Goal: Task Accomplishment & Management: Complete application form

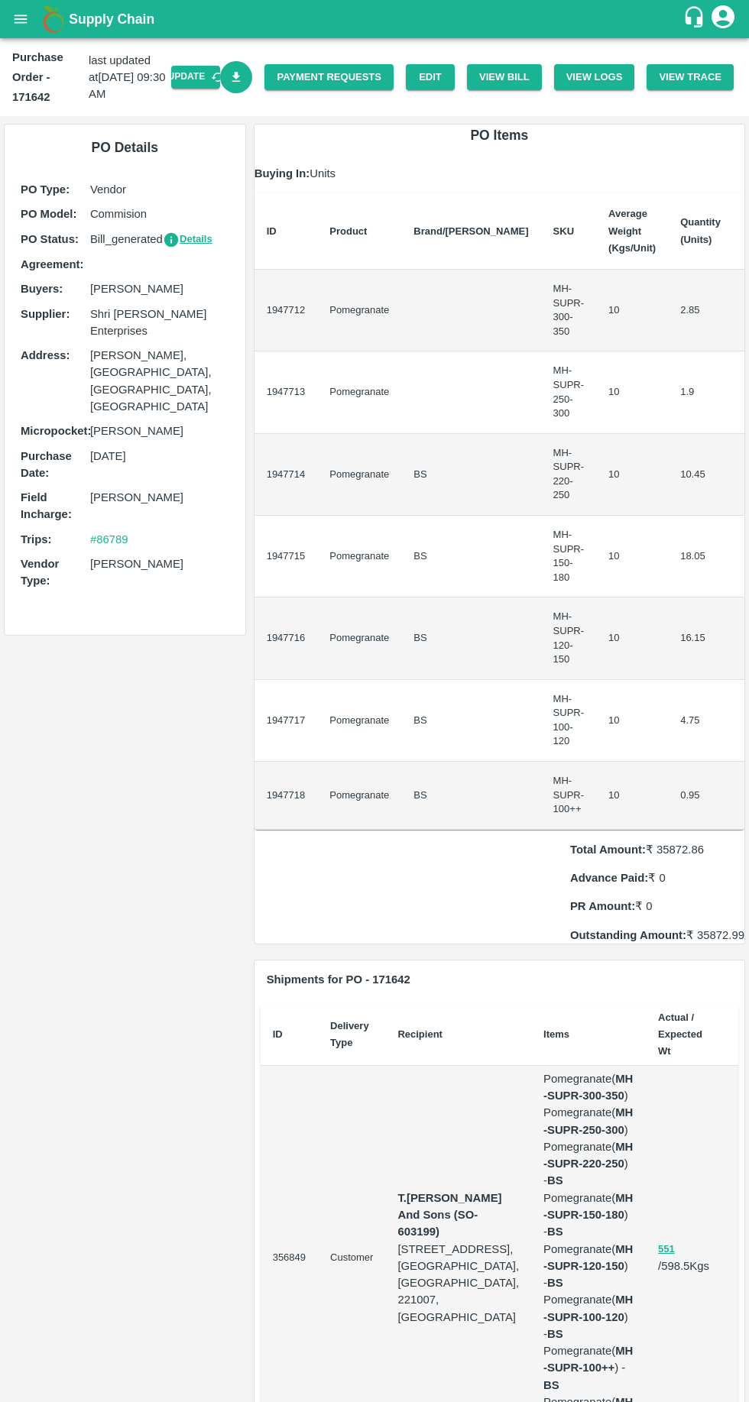
click at [359, 73] on link "Payment Requests" at bounding box center [328, 77] width 129 height 27
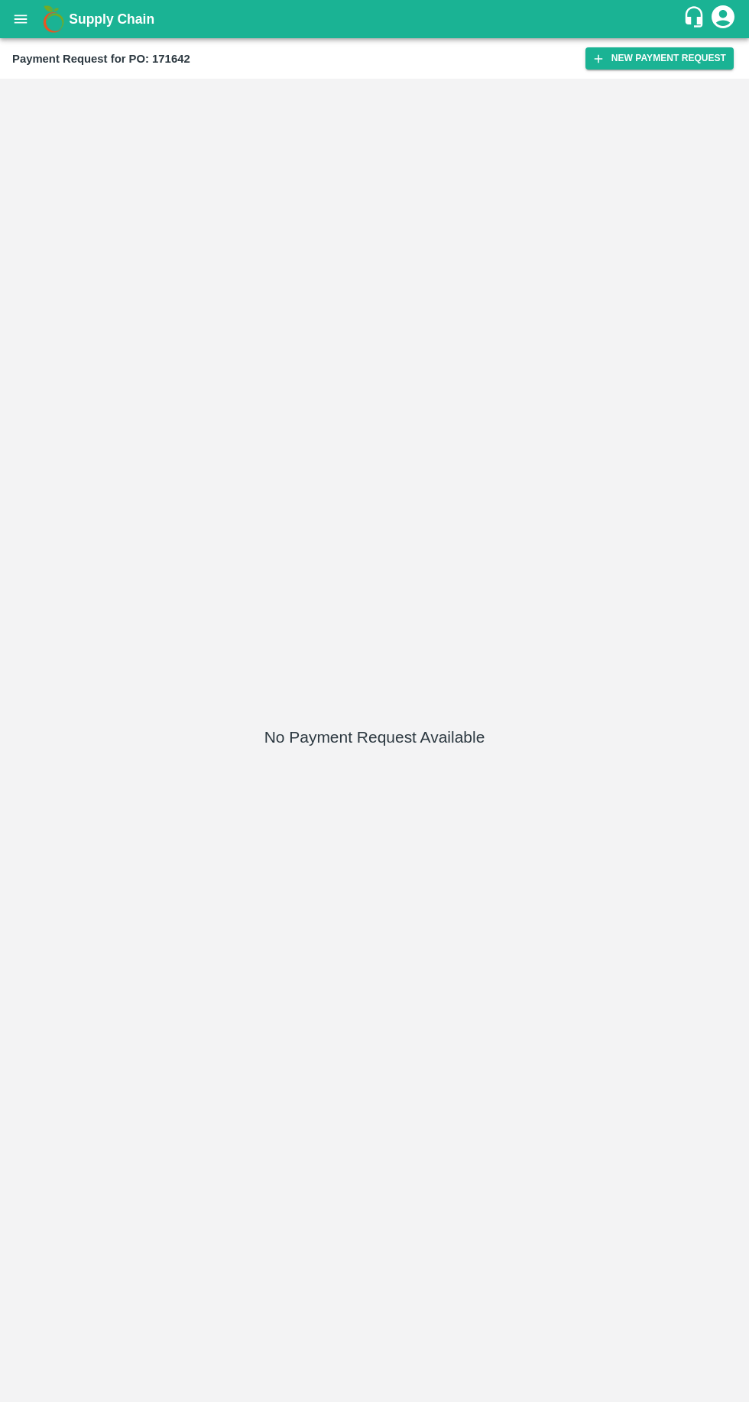
click at [648, 63] on button "New Payment Request" at bounding box center [659, 58] width 148 height 22
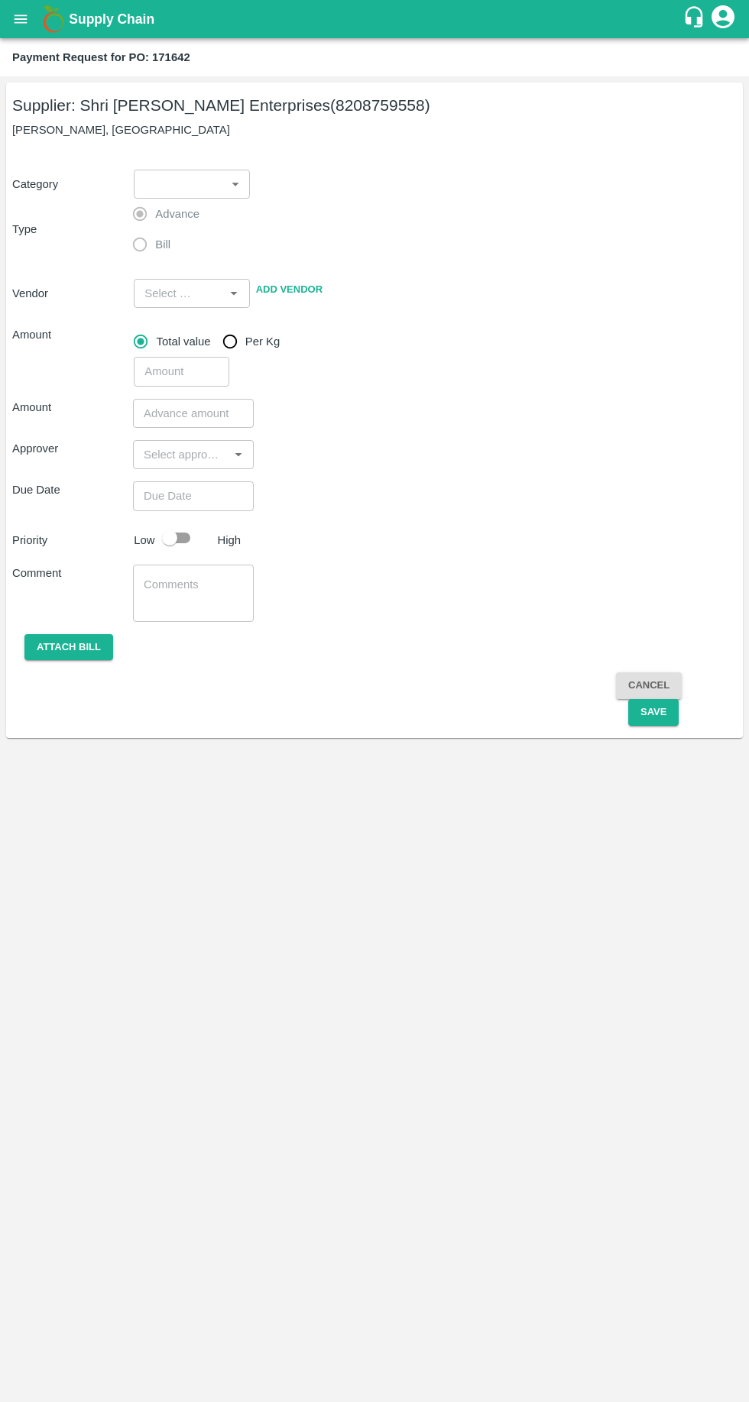
click at [214, 202] on div "Advance Bill" at bounding box center [193, 230] width 121 height 62
click at [209, 182] on body "Supply Chain Payment Request for PO: 171642 Supplier: Shri [PERSON_NAME] Enterp…" at bounding box center [374, 701] width 749 height 1402
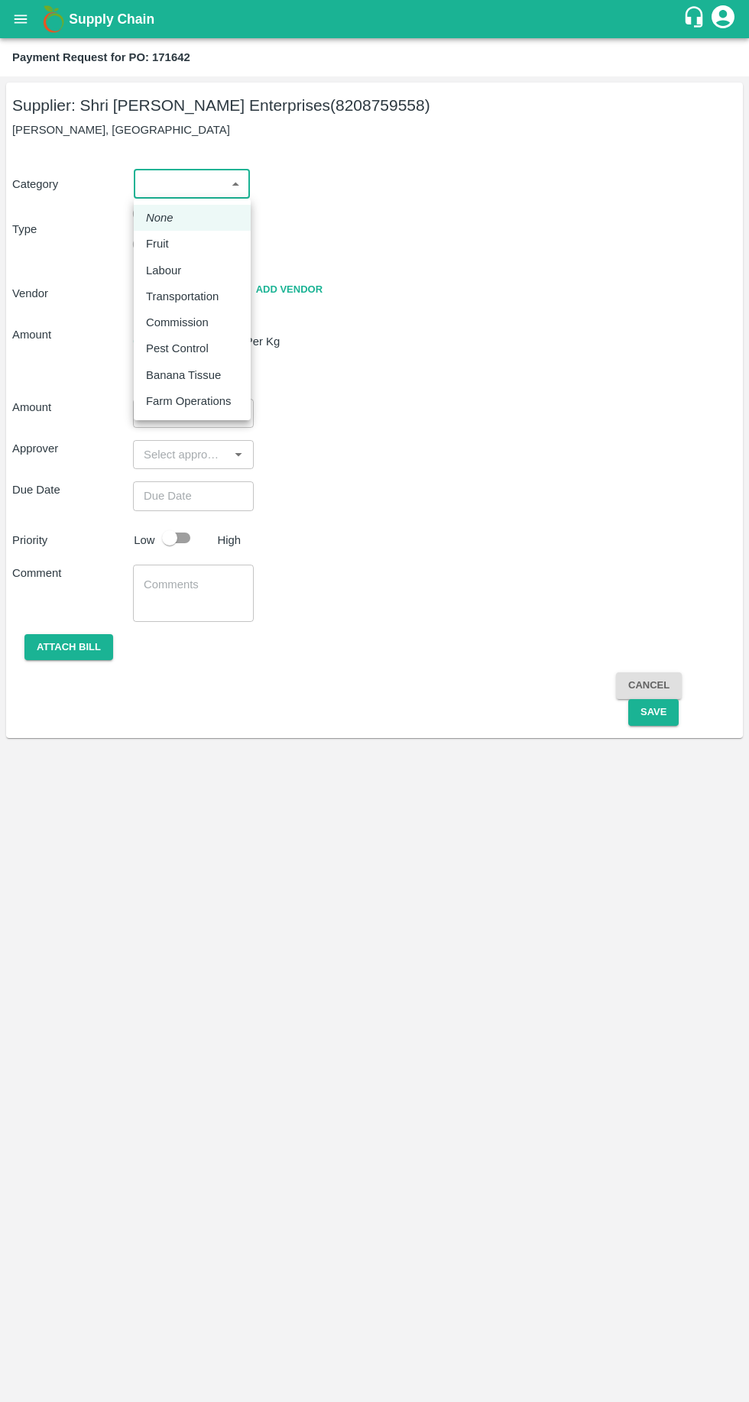
click at [190, 244] on div "Fruit" at bounding box center [192, 243] width 92 height 17
type input "1"
type input "Shri [PERSON_NAME] Enterprises - 8208759558(Supplier)"
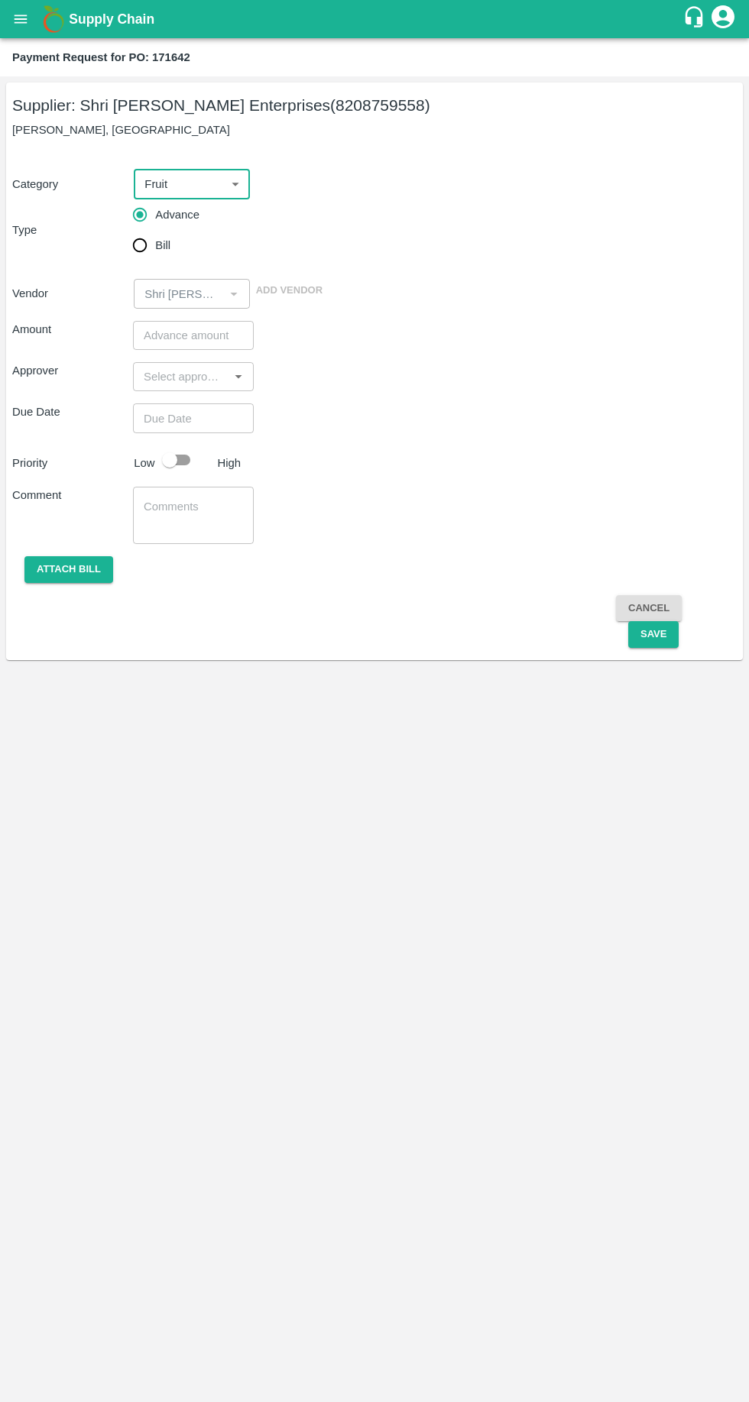
click at [133, 254] on input "Bill" at bounding box center [139, 245] width 31 height 31
radio input "true"
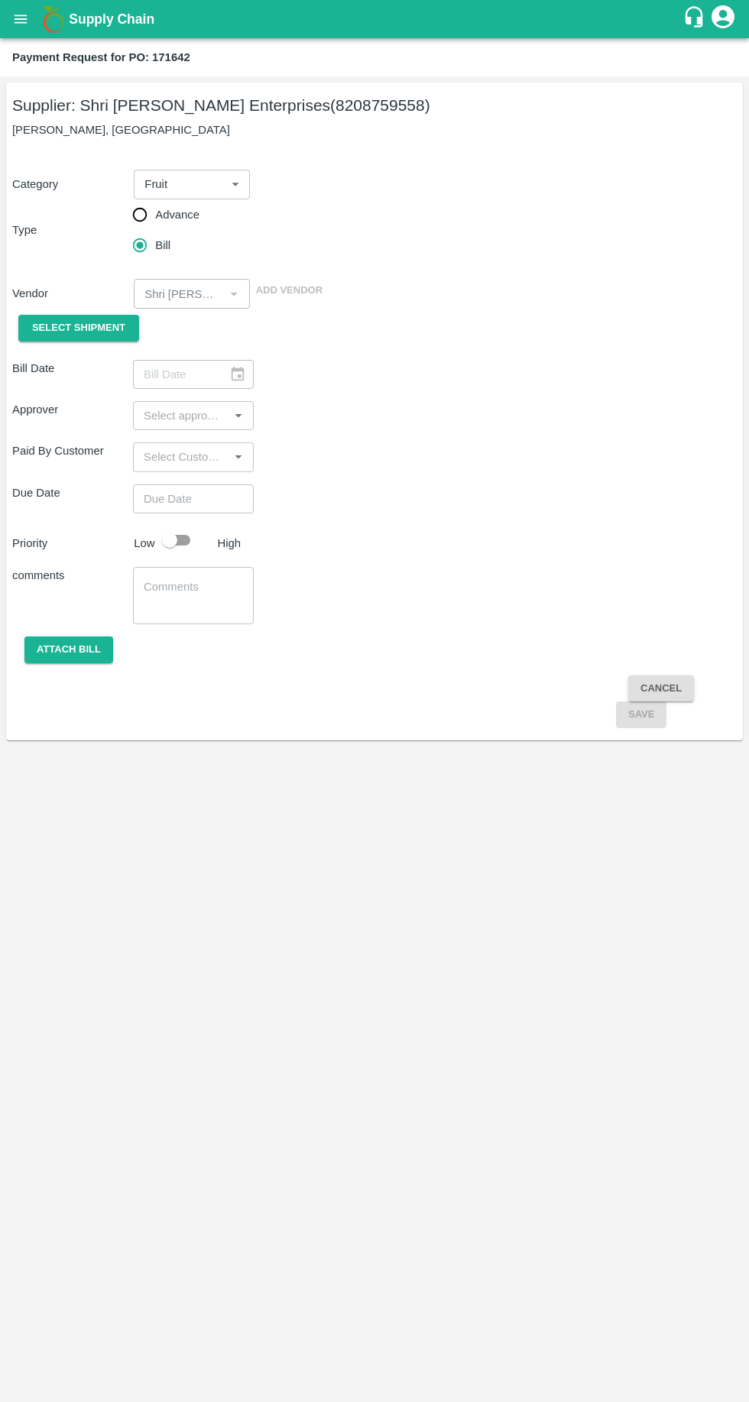
click at [87, 323] on span "Select Shipment" at bounding box center [78, 328] width 93 height 18
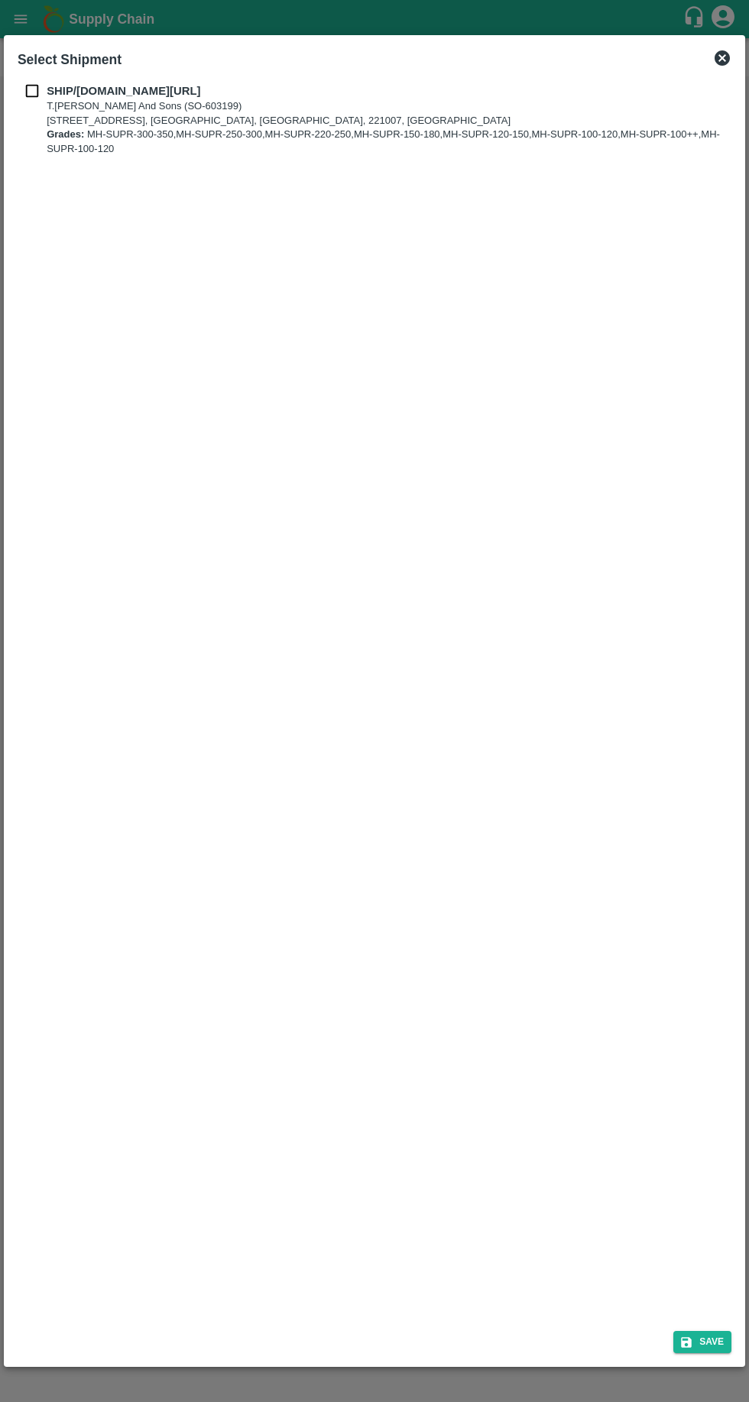
click at [58, 90] on b "SHIP/[DOMAIN_NAME][URL]" at bounding box center [124, 91] width 154 height 12
checkbox input "true"
click at [712, 1337] on button "Save" at bounding box center [702, 1342] width 58 height 22
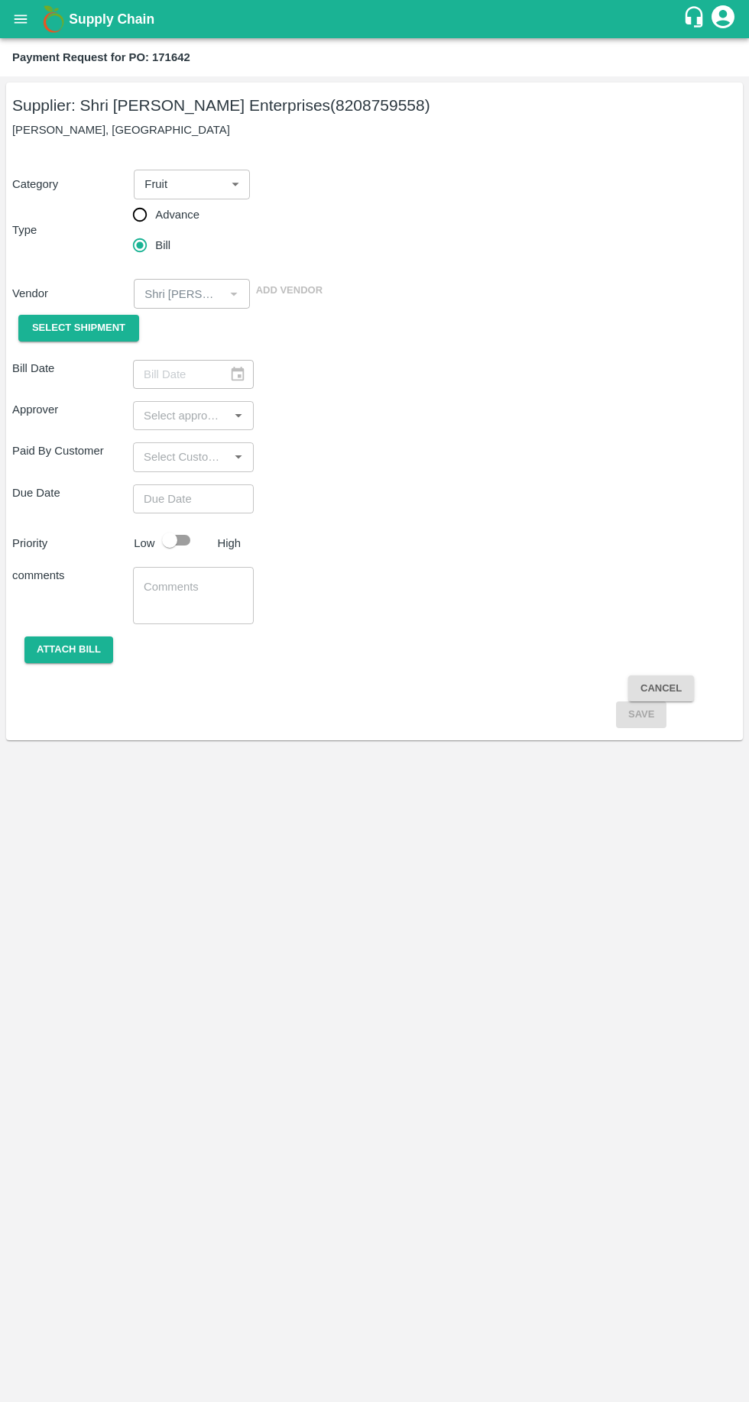
type input "[DATE]"
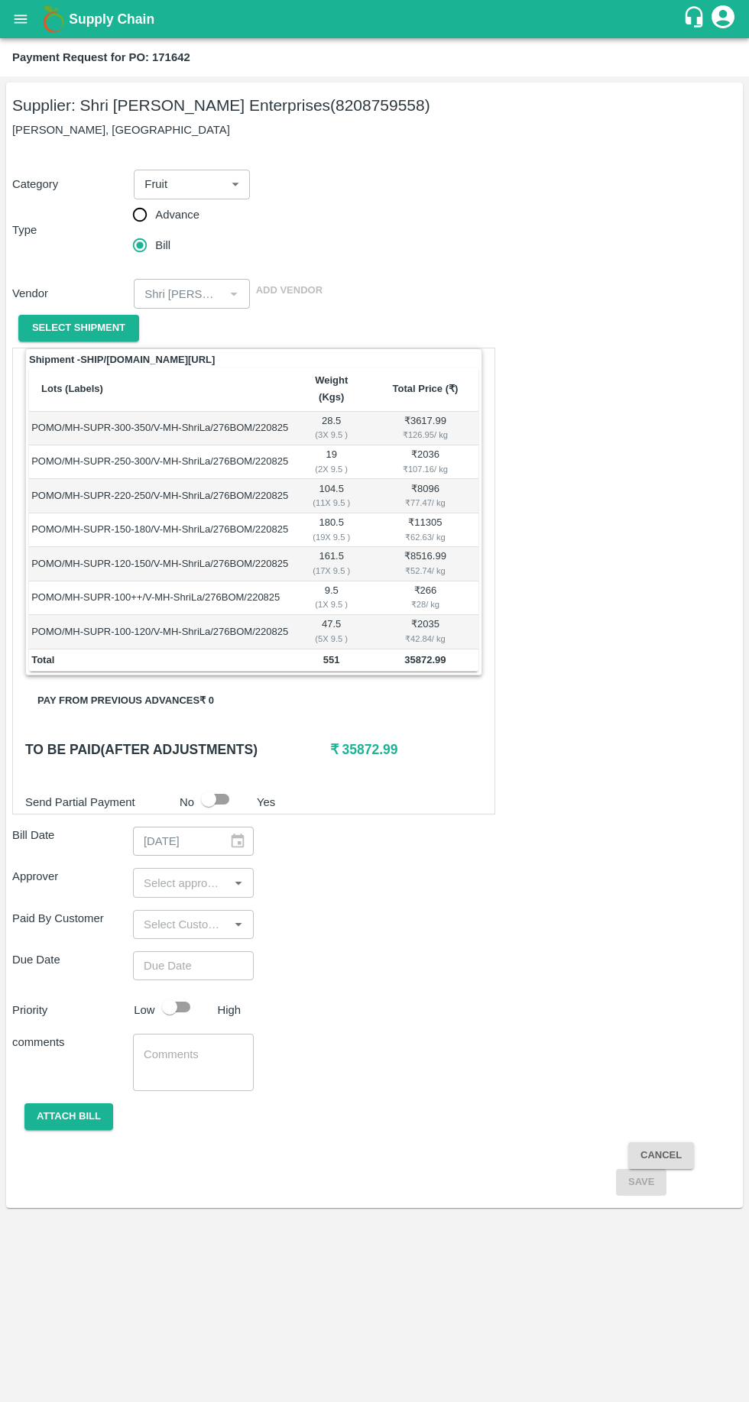
click at [167, 872] on input "input" at bounding box center [180, 882] width 86 height 20
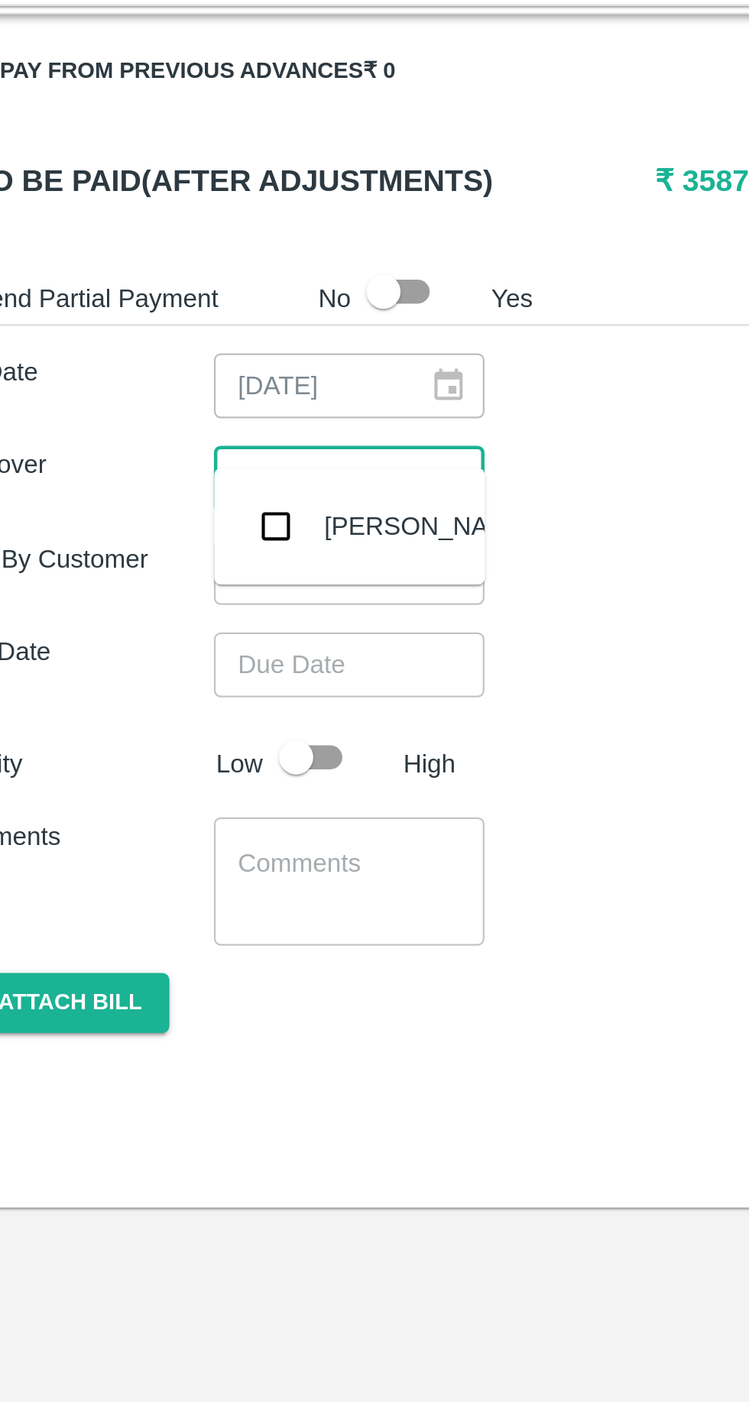
type input "muku"
click at [170, 906] on input "checkbox" at bounding box center [160, 903] width 31 height 31
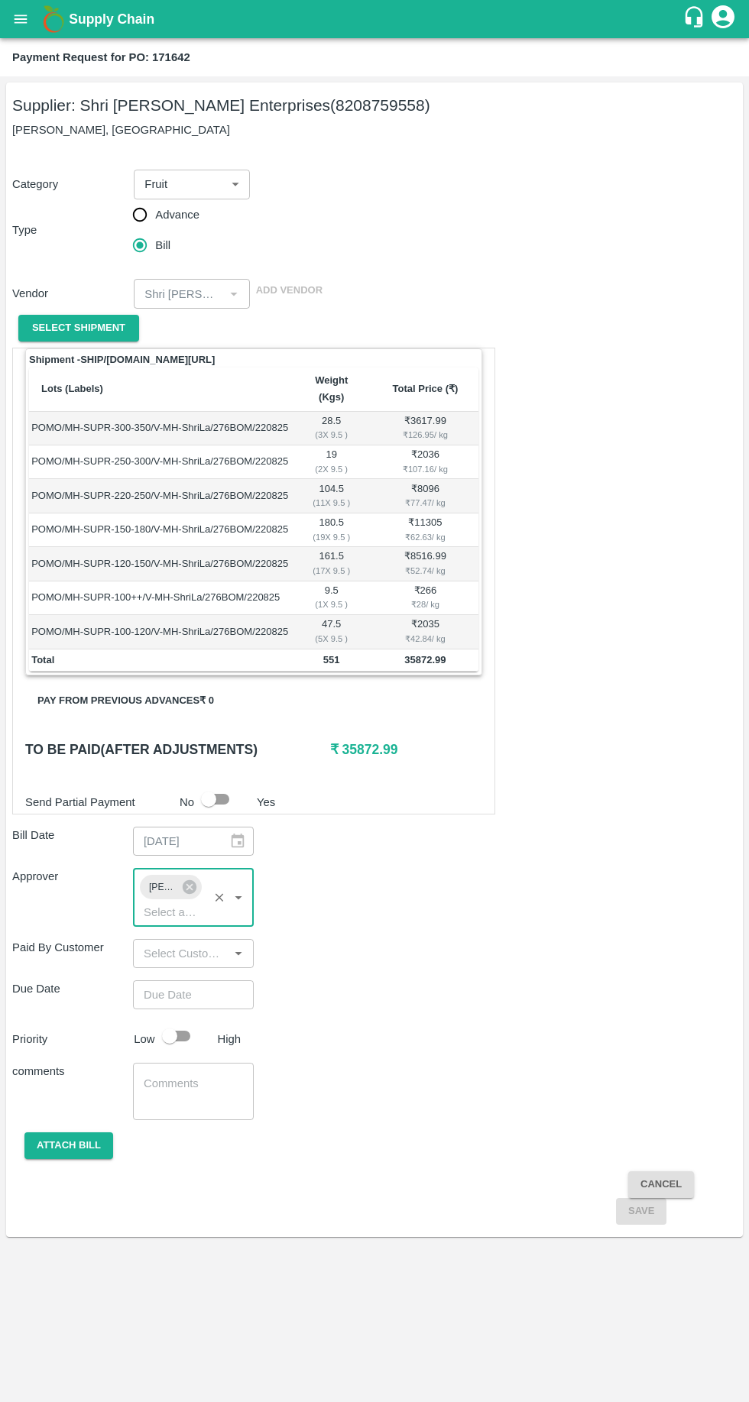
click at [161, 980] on input "Choose date" at bounding box center [188, 994] width 110 height 29
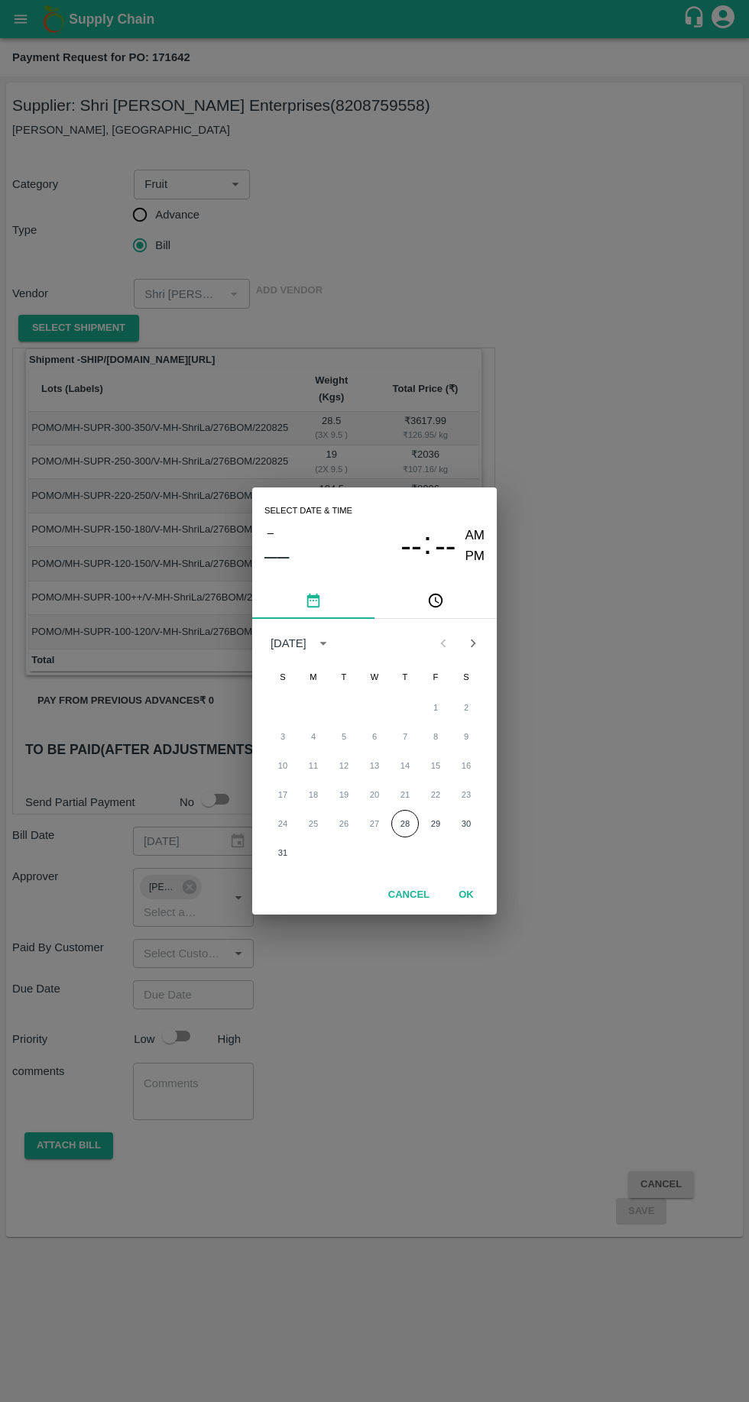
click at [403, 823] on button "28" at bounding box center [404, 823] width 27 height 27
type input "[DATE] 12:00 AM"
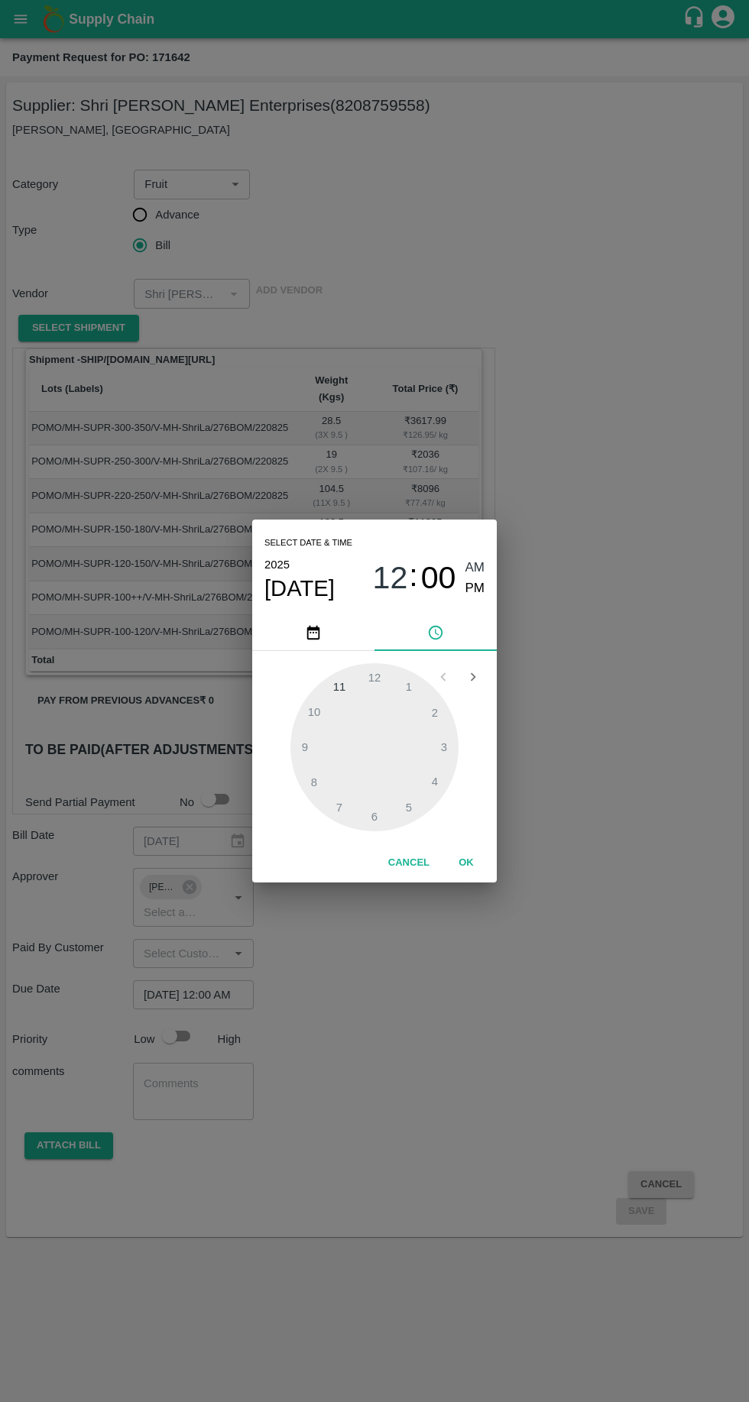
click at [475, 856] on button "OK" at bounding box center [465, 862] width 49 height 27
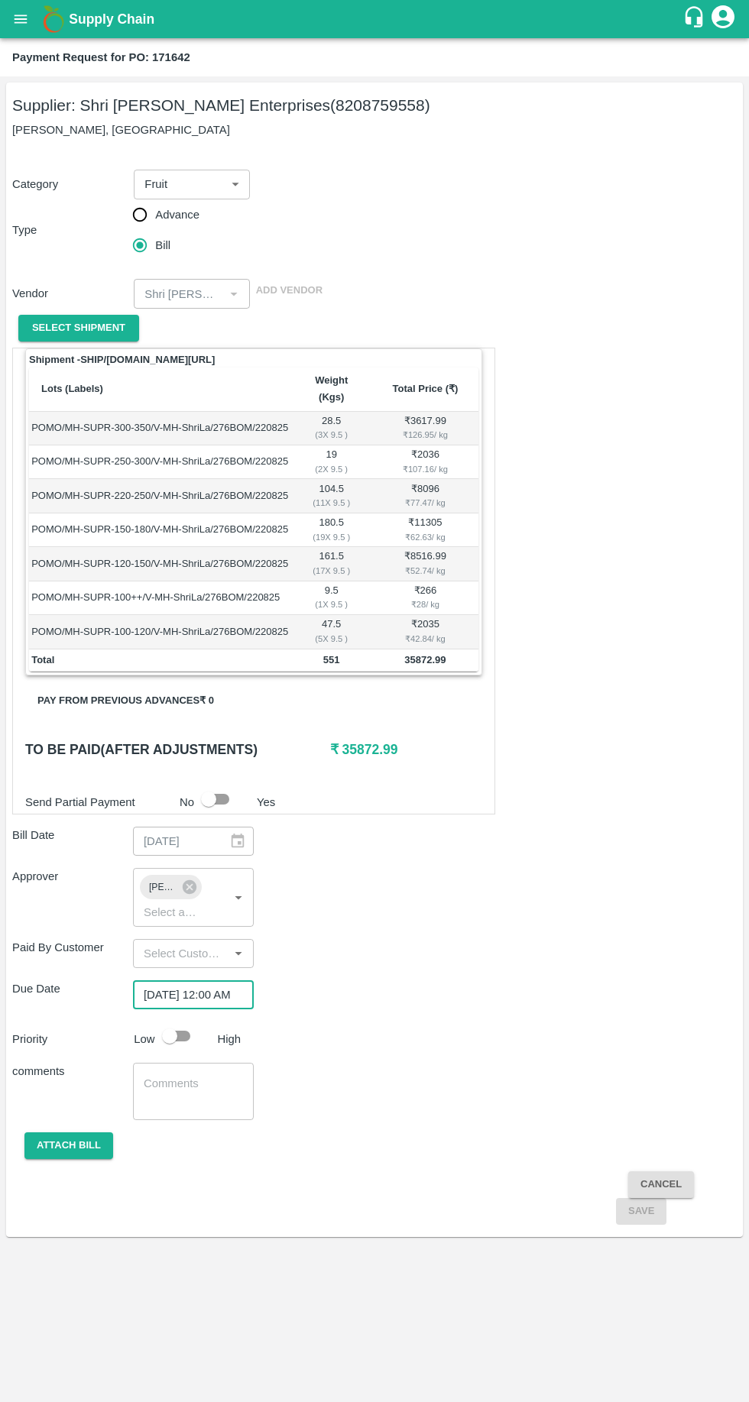
scroll to position [0, 12]
click at [67, 1132] on button "Attach bill" at bounding box center [68, 1145] width 89 height 27
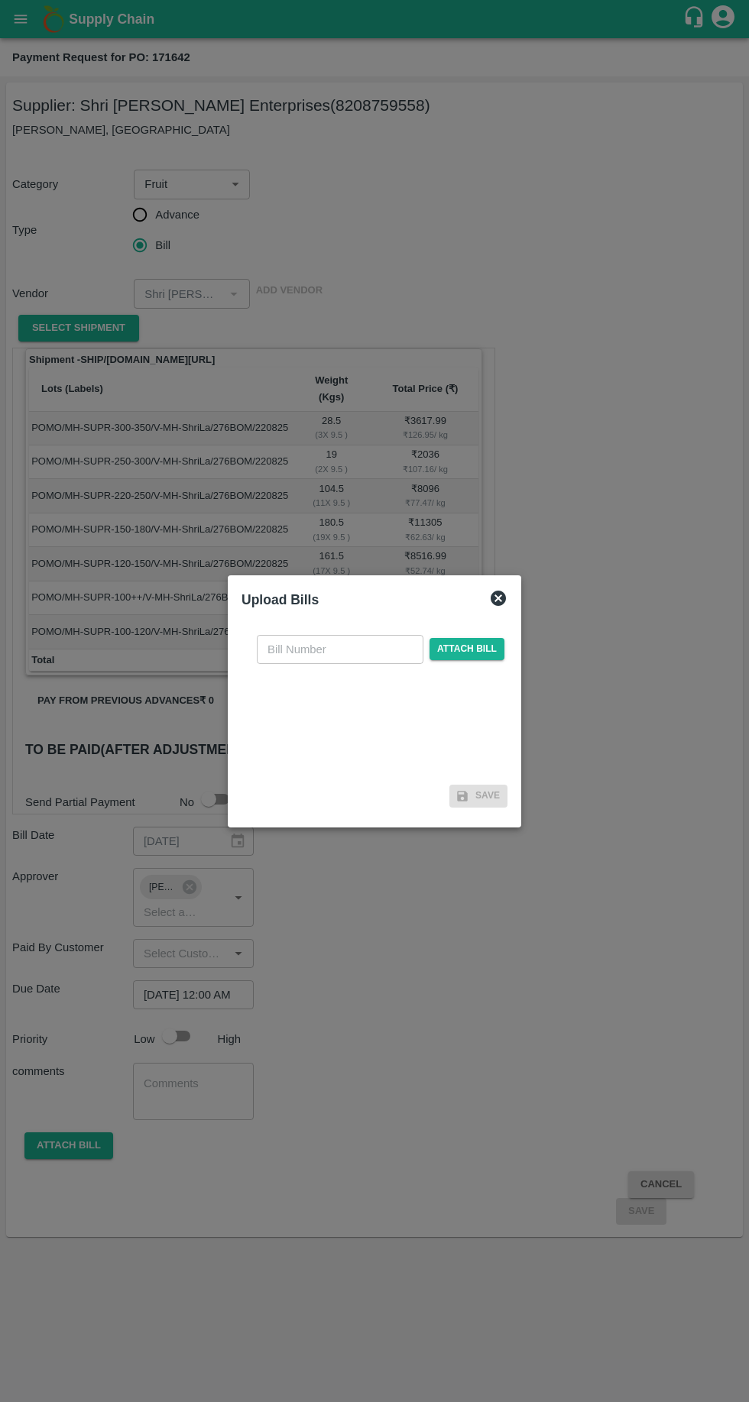
scroll to position [0, 0]
click at [291, 648] on input "text" at bounding box center [340, 649] width 167 height 29
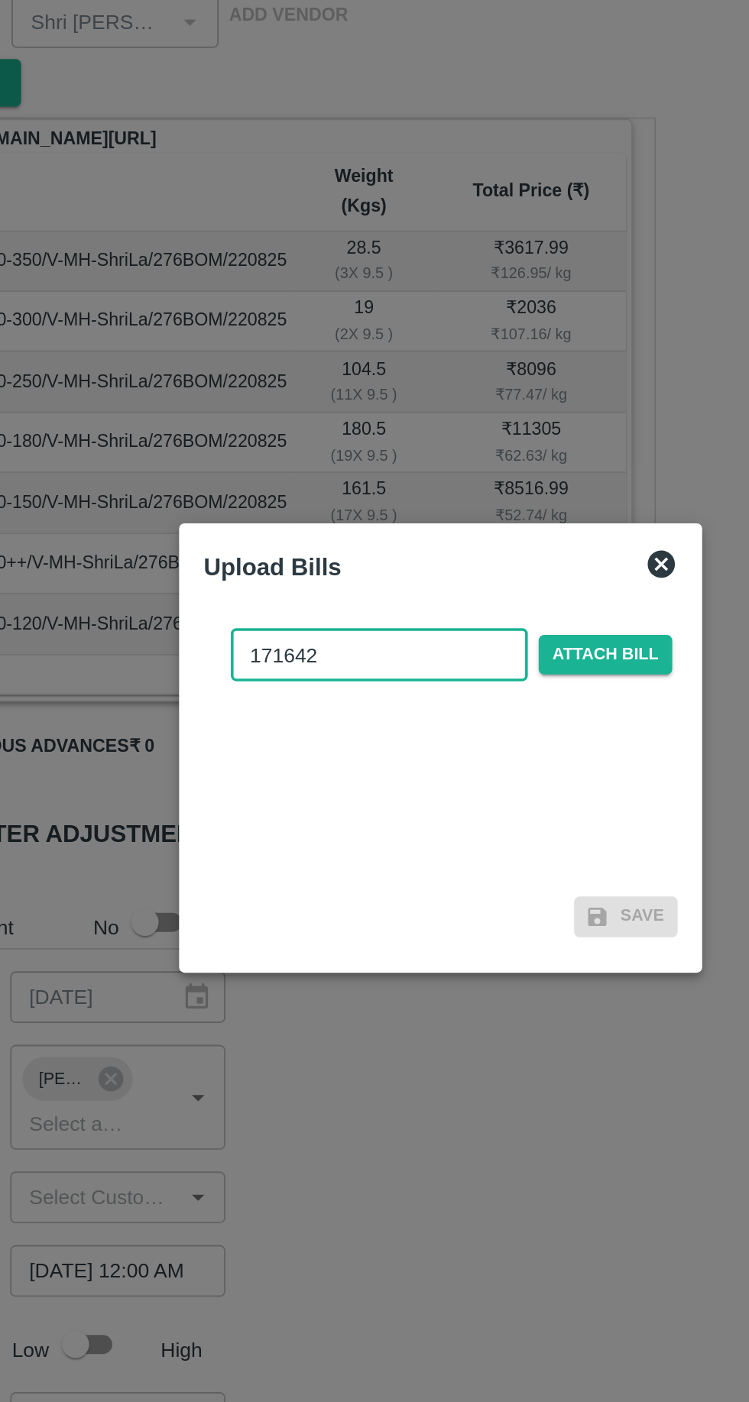
type input "171642"
click at [456, 648] on span "Attach bill" at bounding box center [466, 649] width 75 height 22
click at [0, 0] on input "Attach bill" at bounding box center [0, 0] width 0 height 0
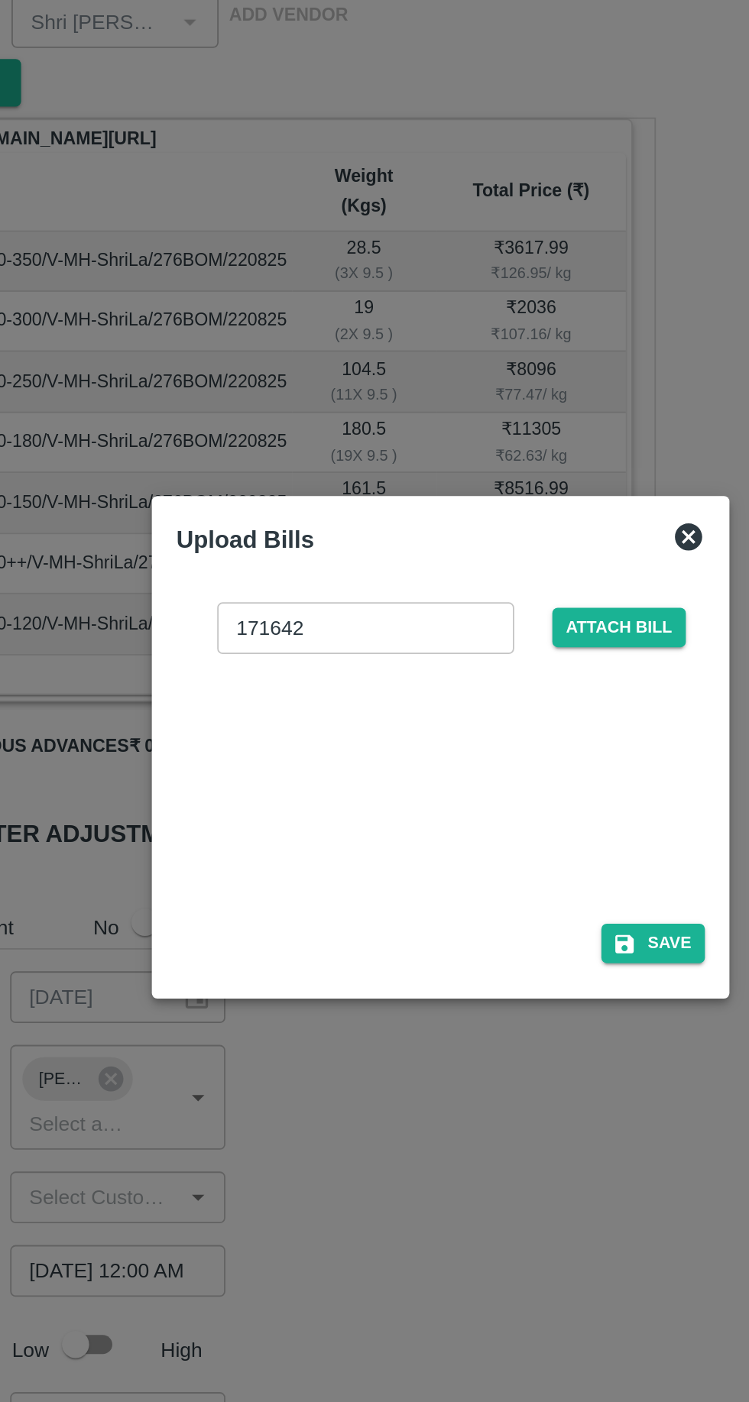
click at [504, 809] on button "Save" at bounding box center [493, 811] width 58 height 22
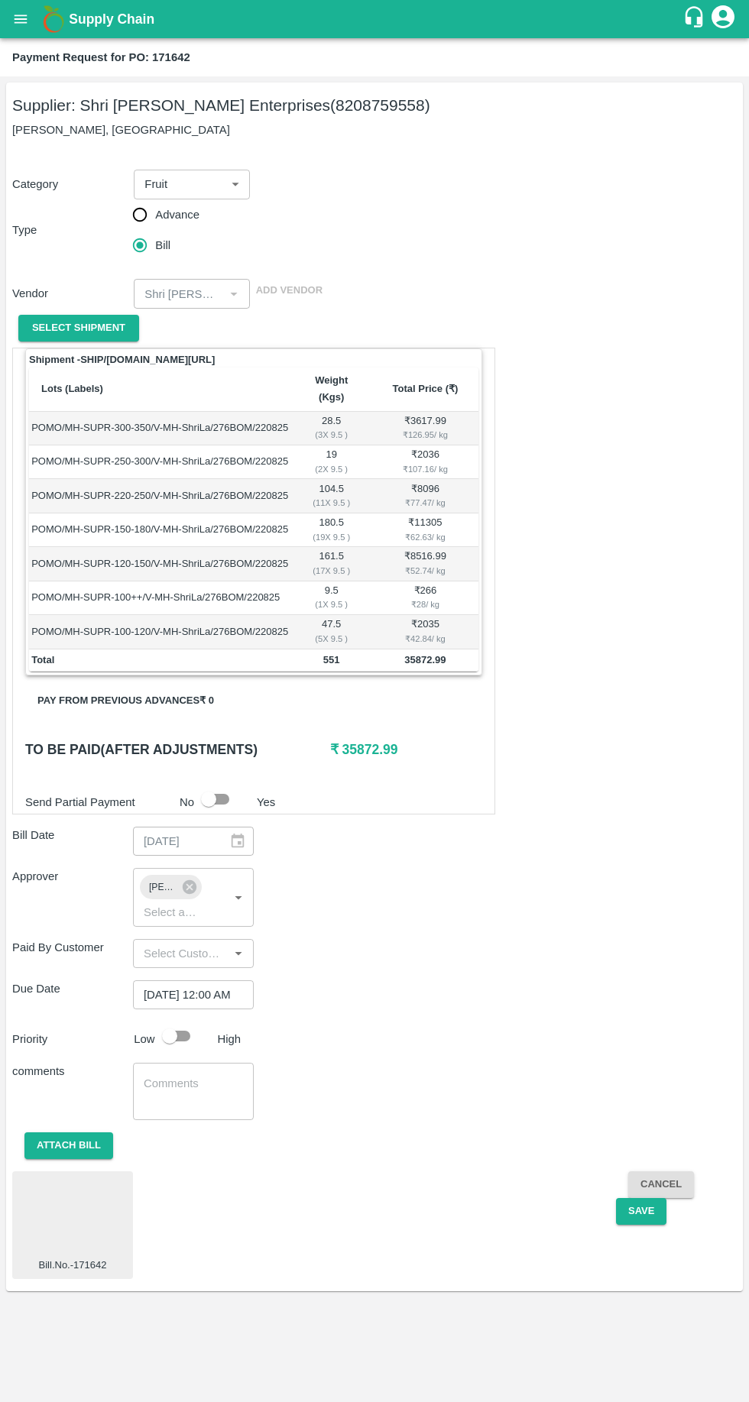
click at [641, 1198] on button "Save" at bounding box center [641, 1211] width 50 height 27
